Goal: Task Accomplishment & Management: Manage account settings

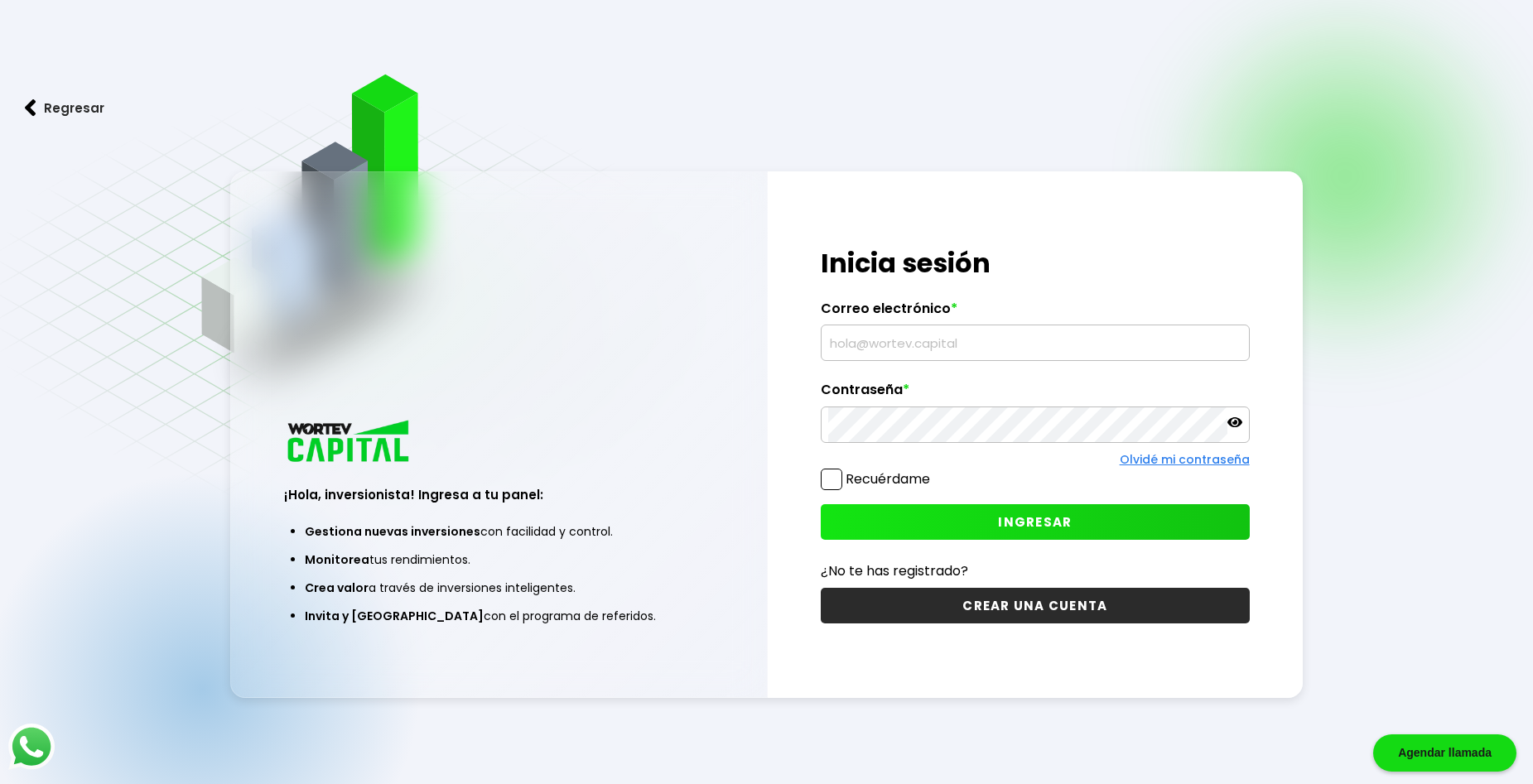
type input "[EMAIL_ADDRESS][DOMAIN_NAME]"
click at [1000, 516] on span "INGRESAR" at bounding box center [1035, 522] width 74 height 18
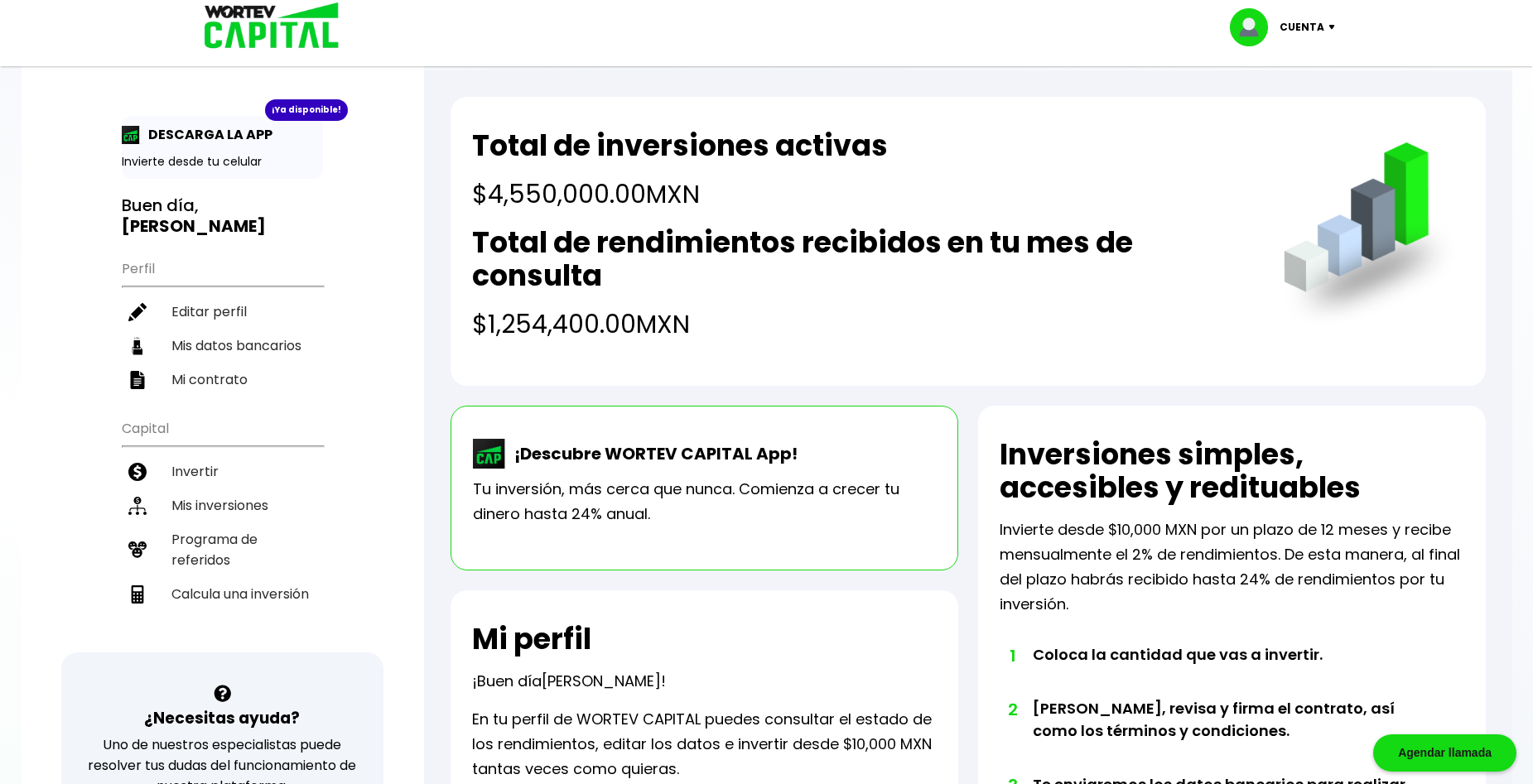
click at [642, 235] on h2 "Total de rendimientos recibidos en tu mes de consulta" at bounding box center [861, 258] width 778 height 66
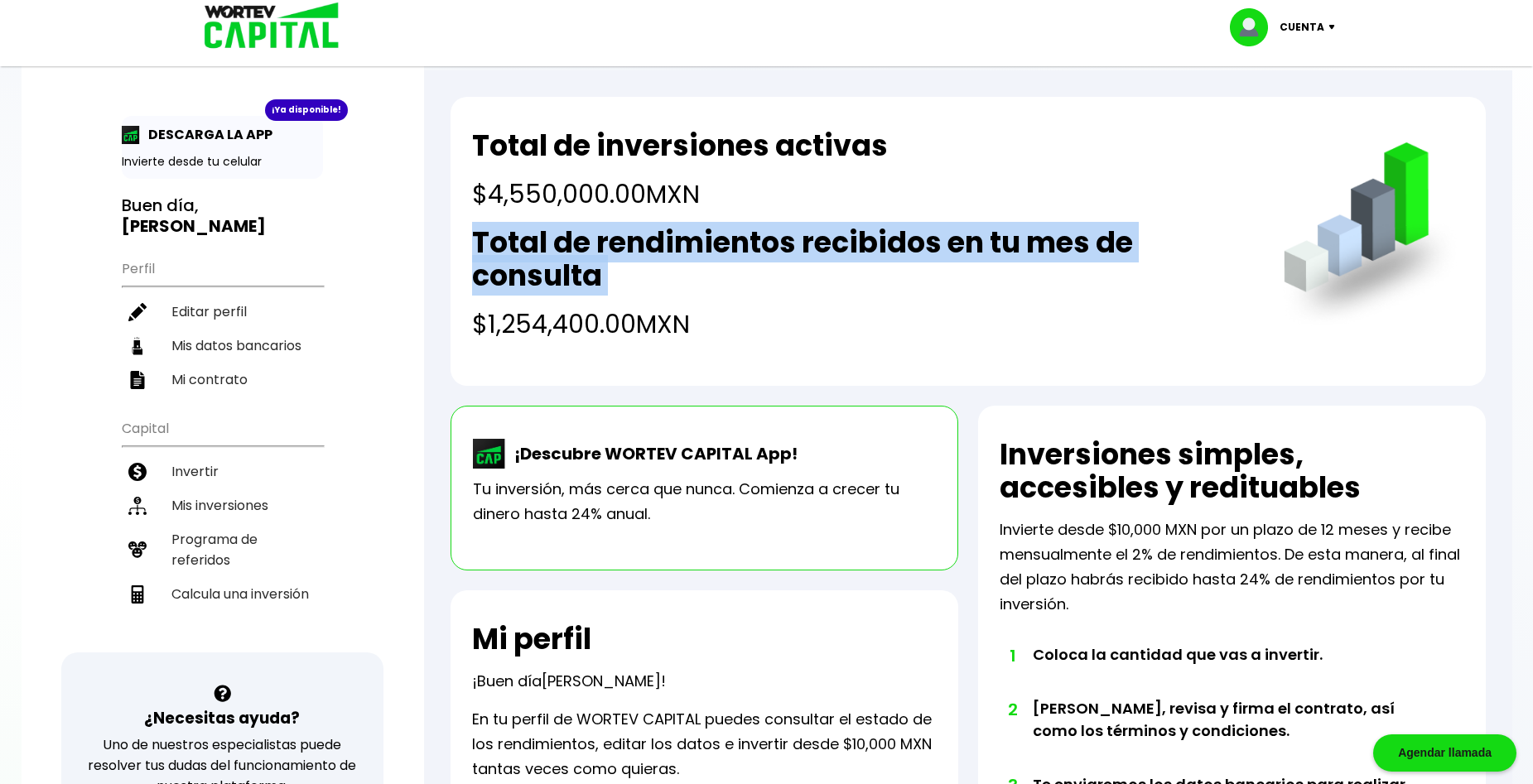
click at [642, 235] on h2 "Total de rendimientos recibidos en tu mes de consulta" at bounding box center [861, 258] width 778 height 66
